Goal: Task Accomplishment & Management: Use online tool/utility

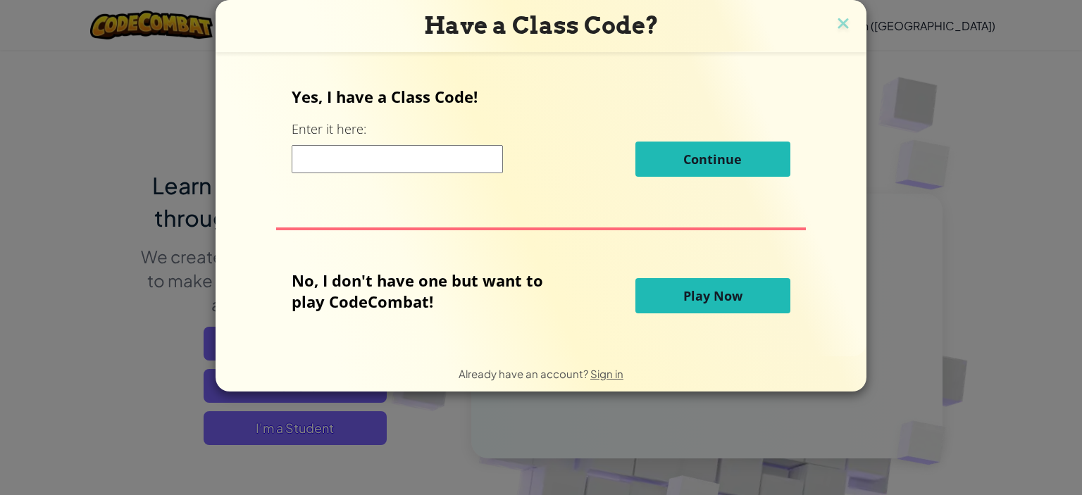
click at [747, 280] on button "Play Now" at bounding box center [713, 295] width 155 height 35
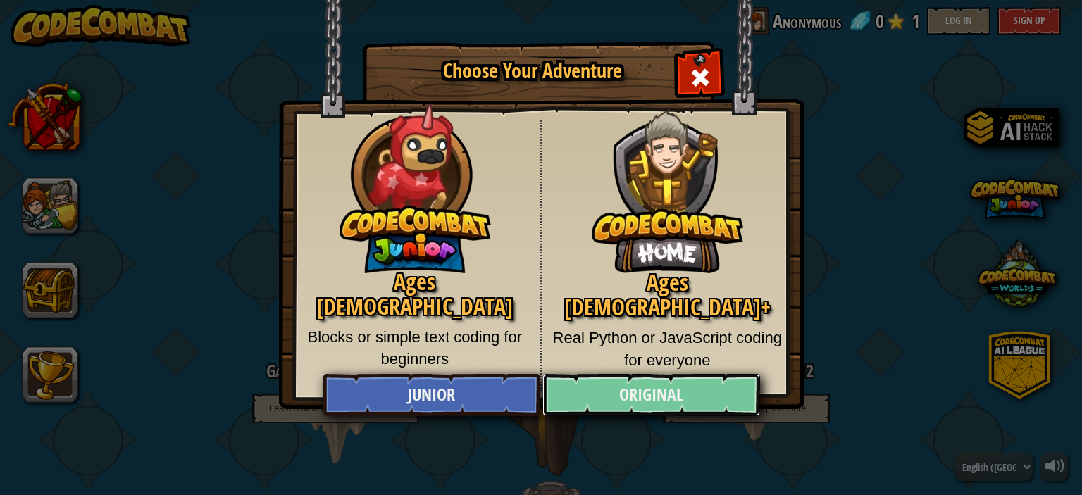
click at [672, 399] on link "Original" at bounding box center [651, 395] width 217 height 42
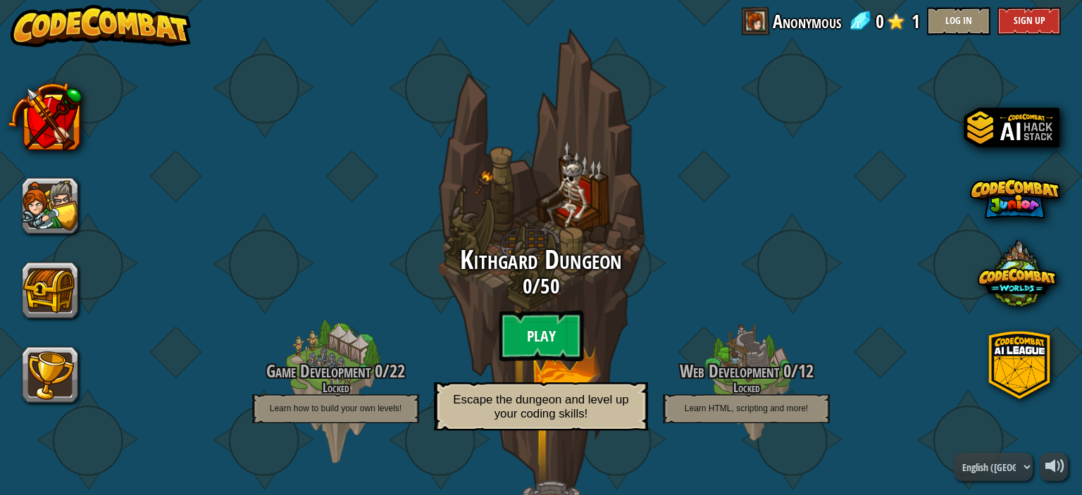
click at [553, 329] on btn "Play" at bounding box center [541, 336] width 85 height 51
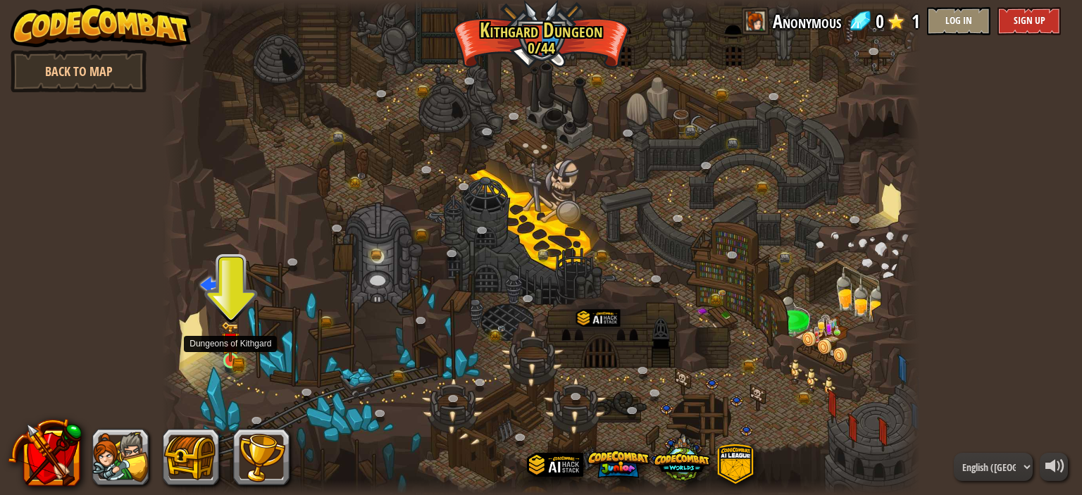
click at [235, 352] on img at bounding box center [230, 341] width 18 height 41
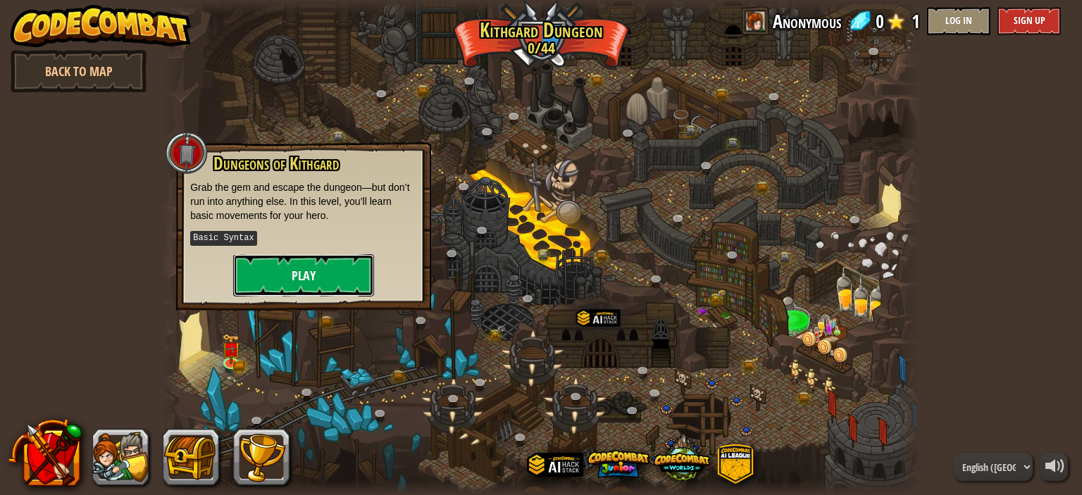
click at [273, 274] on button "Play" at bounding box center [303, 275] width 141 height 42
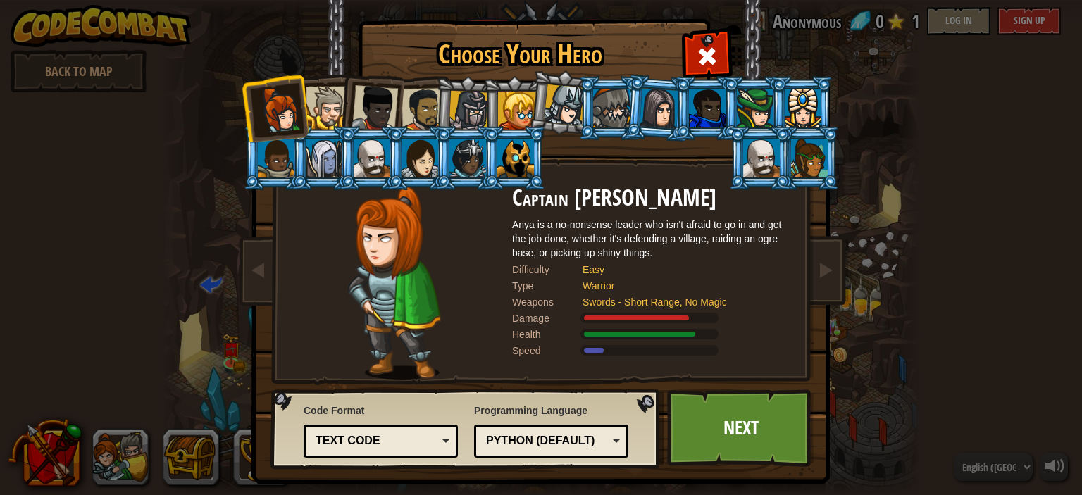
click at [316, 97] on div at bounding box center [327, 108] width 43 height 43
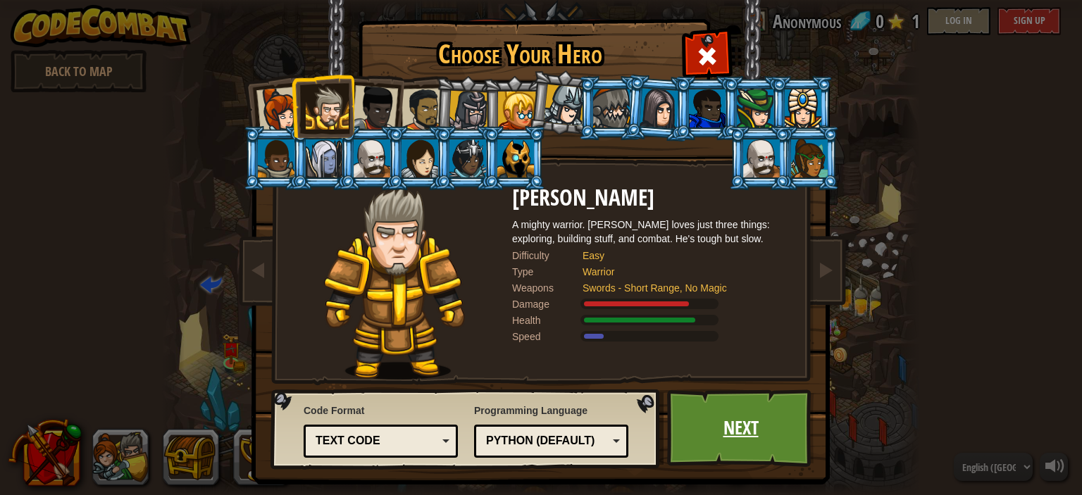
click at [742, 414] on link "Next" at bounding box center [740, 429] width 147 height 78
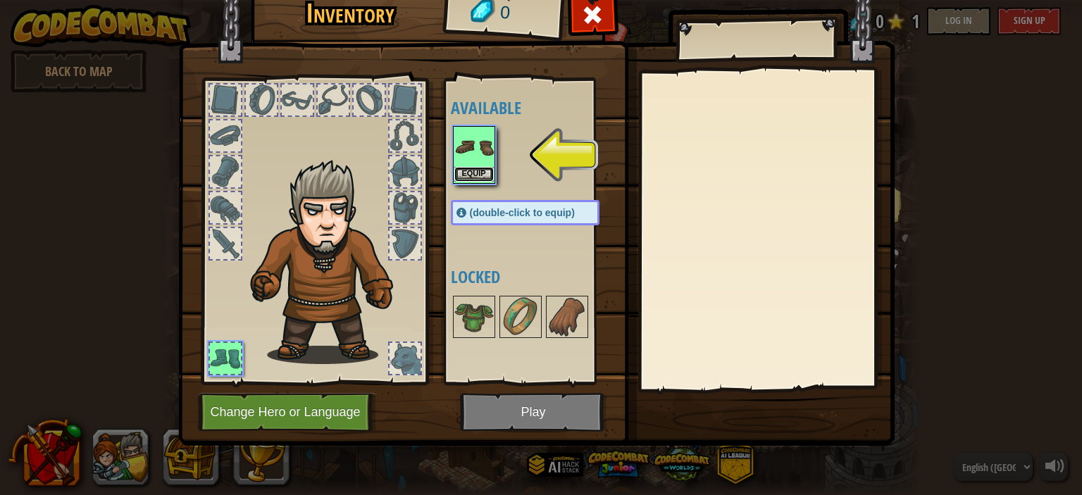
click at [476, 171] on button "Equip" at bounding box center [474, 174] width 39 height 15
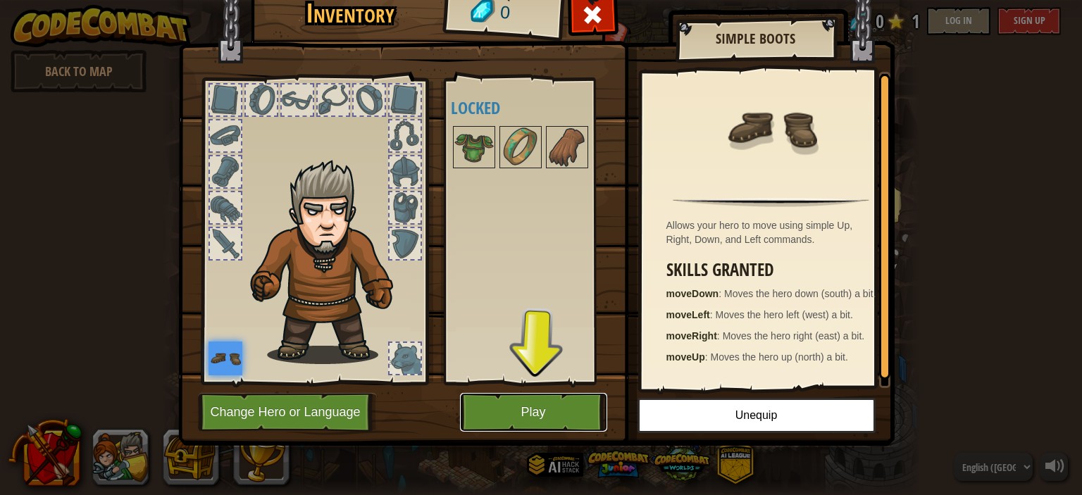
click at [572, 414] on button "Play" at bounding box center [533, 412] width 147 height 39
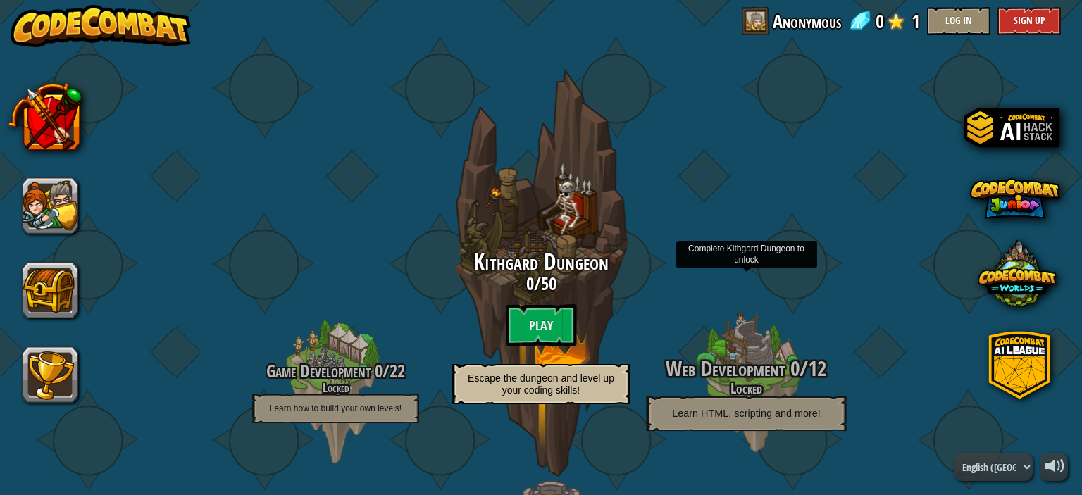
click at [737, 381] on h4 "Locked" at bounding box center [746, 389] width 268 height 16
click at [743, 377] on span "Web Development" at bounding box center [726, 368] width 119 height 29
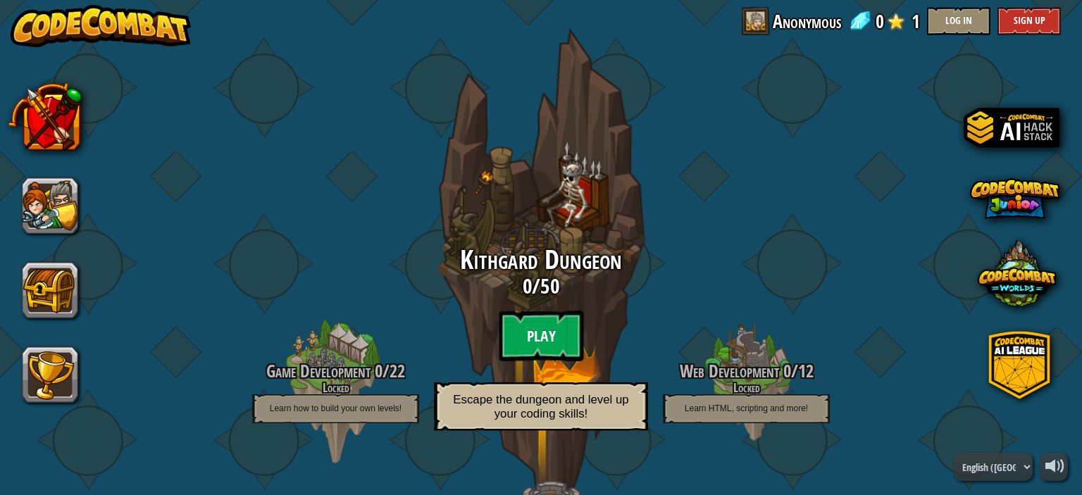
click at [519, 338] on btn "Play" at bounding box center [541, 336] width 85 height 51
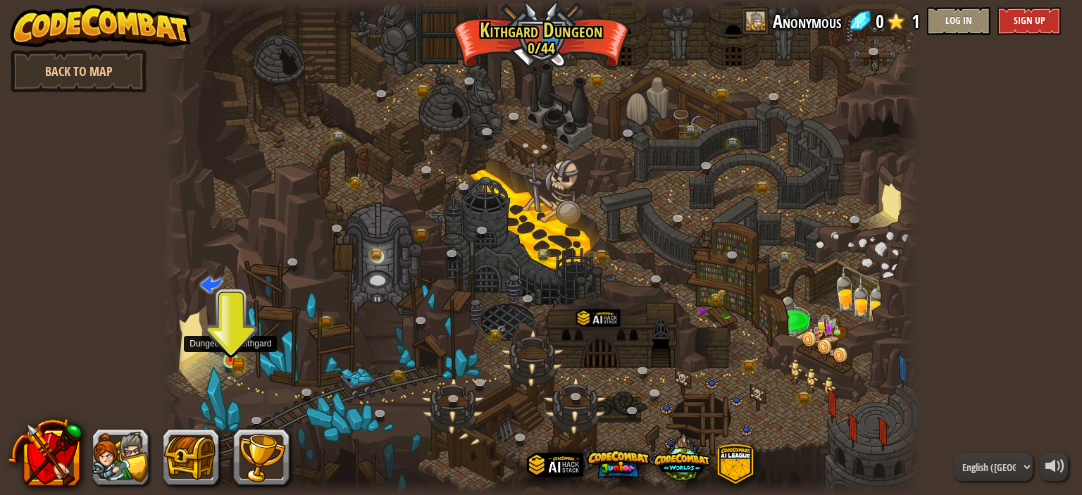
click at [226, 351] on img at bounding box center [230, 341] width 18 height 41
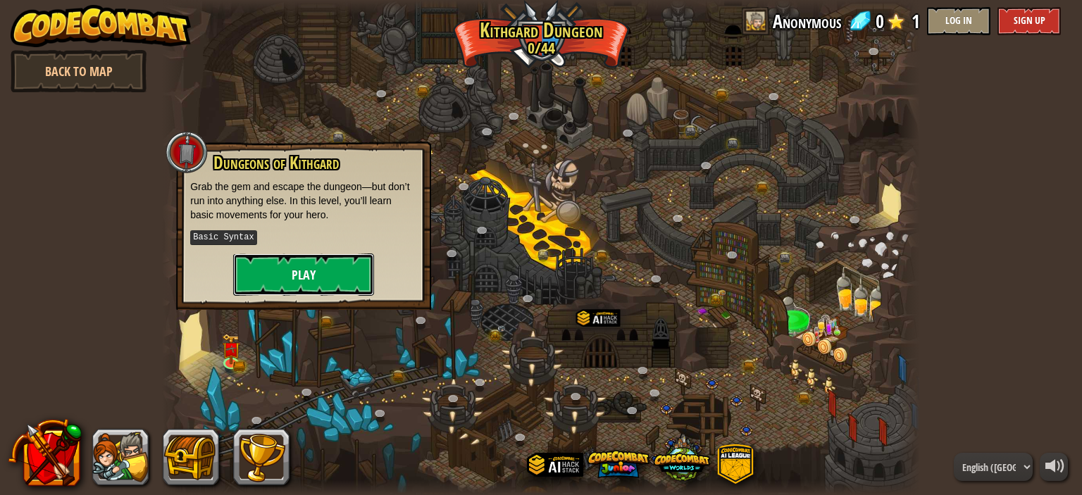
click at [292, 290] on button "Play" at bounding box center [303, 275] width 141 height 42
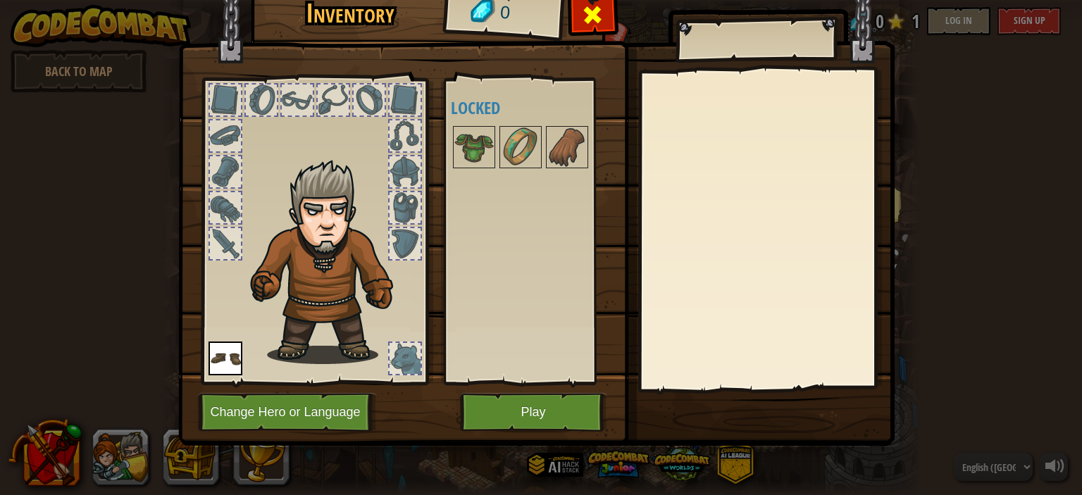
click at [601, 7] on span at bounding box center [592, 15] width 23 height 23
